Goal: Information Seeking & Learning: Learn about a topic

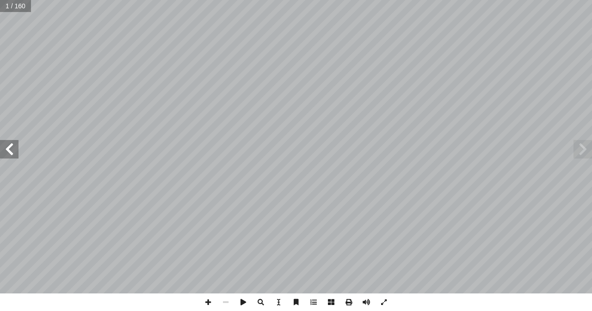
click at [2, 153] on span at bounding box center [9, 149] width 19 height 19
click at [13, 151] on span at bounding box center [9, 149] width 19 height 19
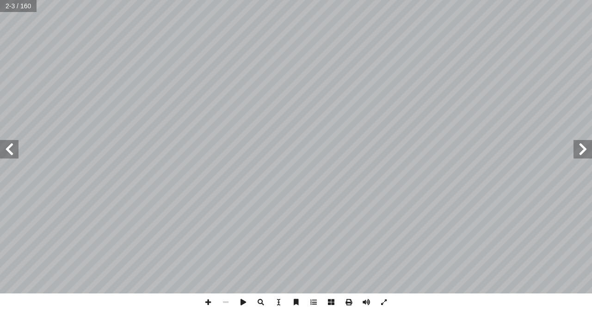
click at [13, 151] on span at bounding box center [9, 149] width 19 height 19
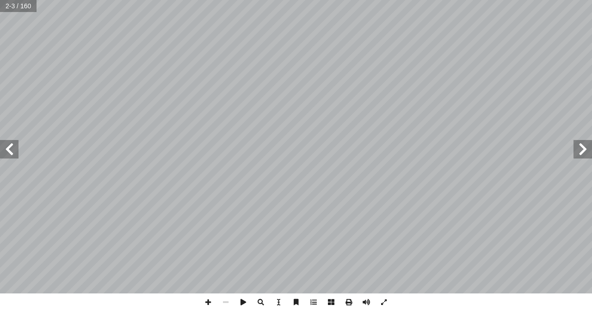
click at [13, 151] on span at bounding box center [9, 149] width 19 height 19
click at [18, 153] on span at bounding box center [9, 149] width 19 height 19
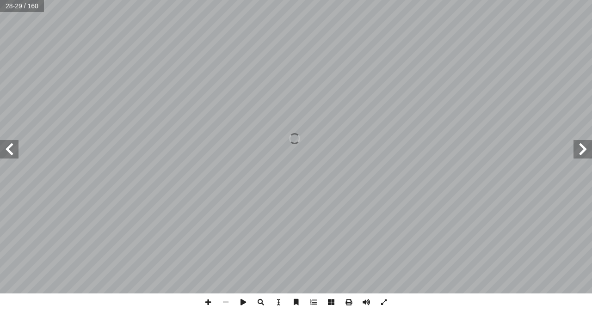
drag, startPoint x: 508, startPoint y: 174, endPoint x: 68, endPoint y: -23, distance: 482.5
click at [68, 0] on html "الصفحة الرئيسية الصف الأول الصف الثاني الصف الثالث الصف الرابع الصف الخامس الصف…" at bounding box center [296, 42] width 592 height 84
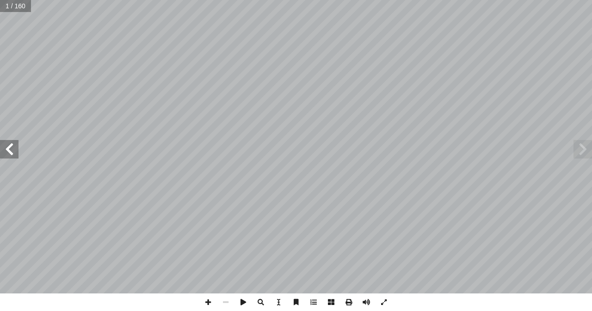
click at [13, 149] on span at bounding box center [9, 149] width 19 height 19
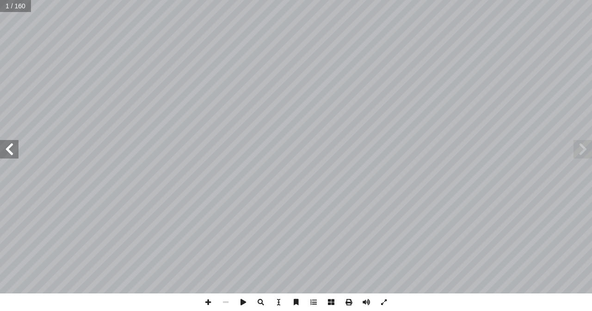
click at [13, 149] on span at bounding box center [9, 149] width 19 height 19
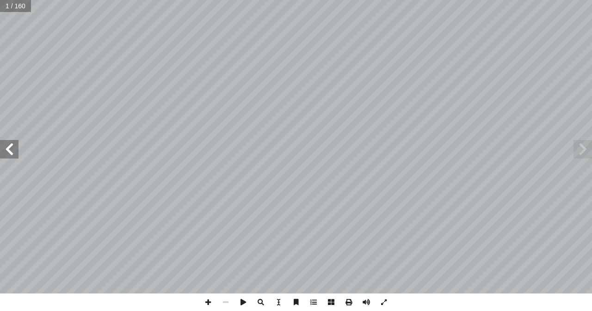
click at [13, 149] on span at bounding box center [9, 149] width 19 height 19
click at [14, 149] on span at bounding box center [9, 149] width 19 height 19
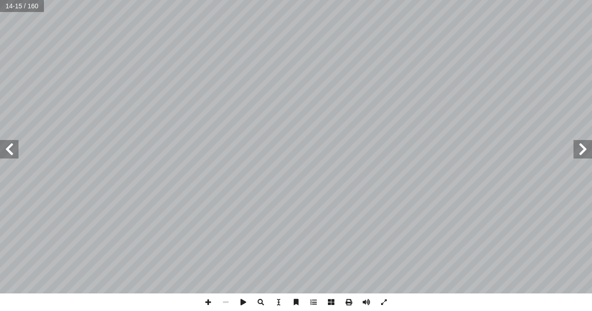
click at [14, 149] on span at bounding box center [9, 149] width 19 height 19
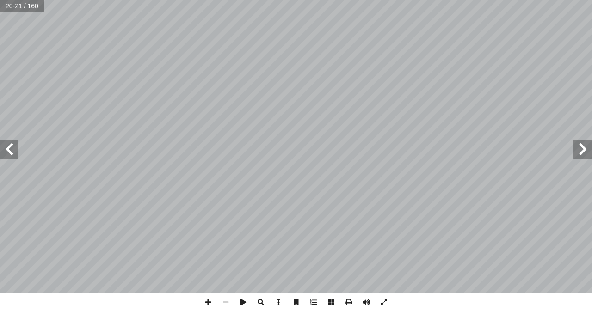
click at [14, 149] on span at bounding box center [9, 149] width 19 height 19
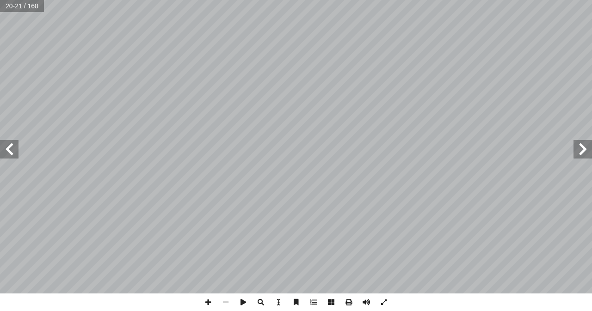
click at [14, 149] on span at bounding box center [9, 149] width 19 height 19
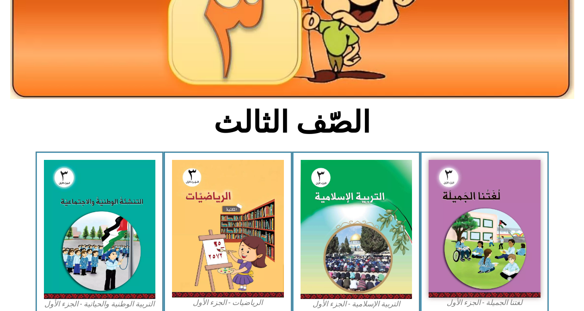
scroll to position [141, 0]
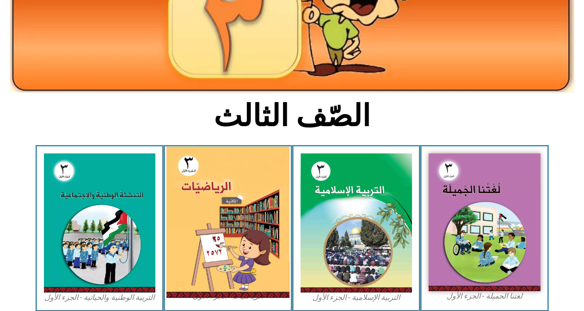
click at [233, 203] on img at bounding box center [228, 223] width 123 height 152
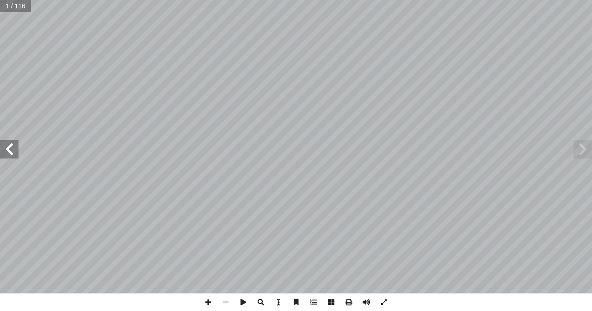
click at [15, 147] on span at bounding box center [9, 149] width 19 height 19
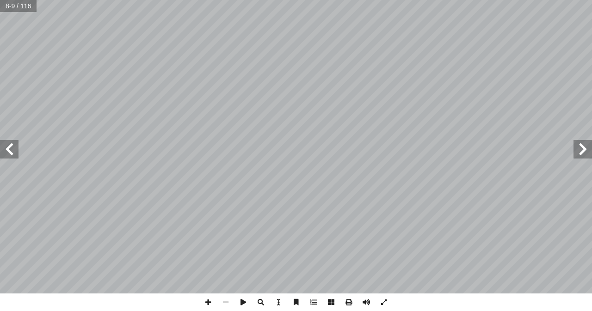
click at [15, 147] on span at bounding box center [9, 149] width 19 height 19
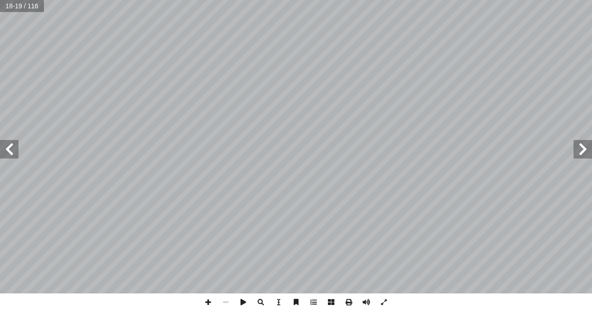
click at [15, 147] on span at bounding box center [9, 149] width 19 height 19
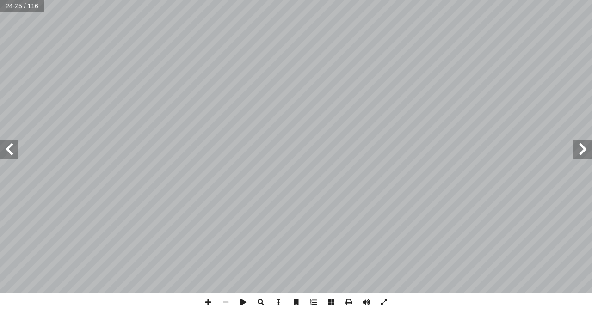
click at [15, 147] on span at bounding box center [9, 149] width 19 height 19
click at [208, 299] on span at bounding box center [208, 303] width 18 height 18
click at [16, 157] on span at bounding box center [9, 149] width 19 height 19
